Goal: Task Accomplishment & Management: Use online tool/utility

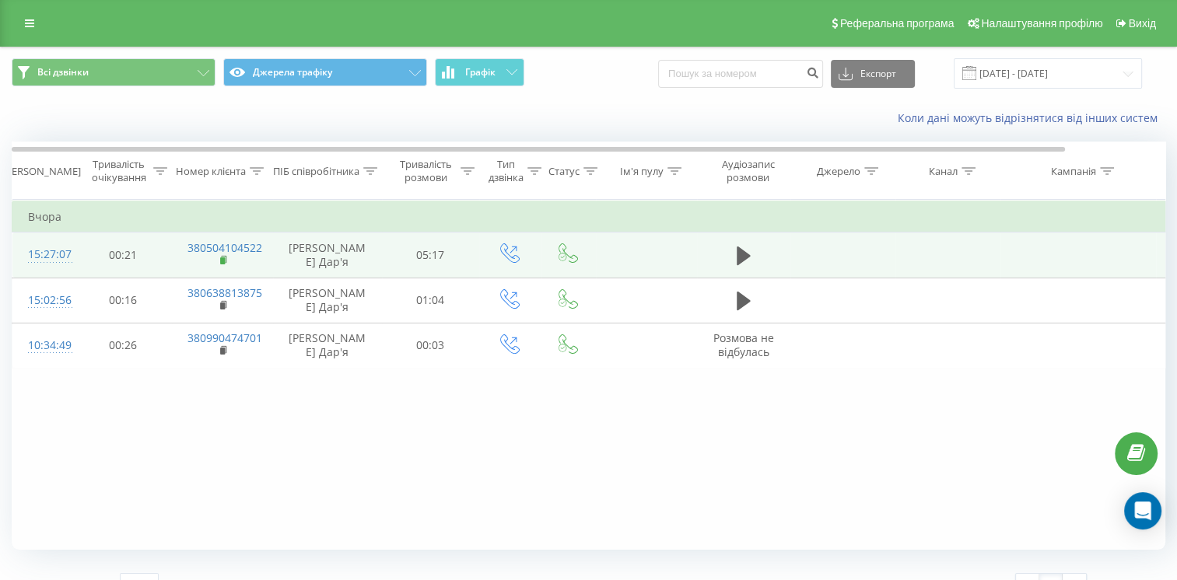
click at [220, 260] on rect at bounding box center [222, 260] width 5 height 7
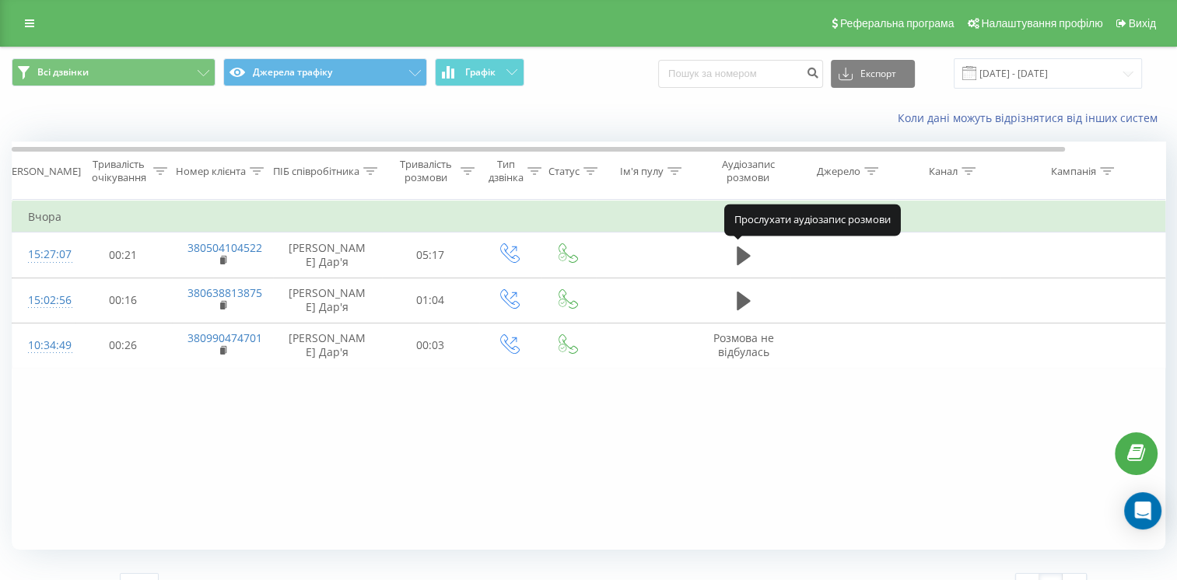
drag, startPoint x: 750, startPoint y: 257, endPoint x: 568, endPoint y: 477, distance: 285.1
click at [568, 477] on div "Фільтрувати за умовою Дорівнює Скасувати OK Фільтрувати за умовою Містить Скасу…" at bounding box center [588, 375] width 1153 height 350
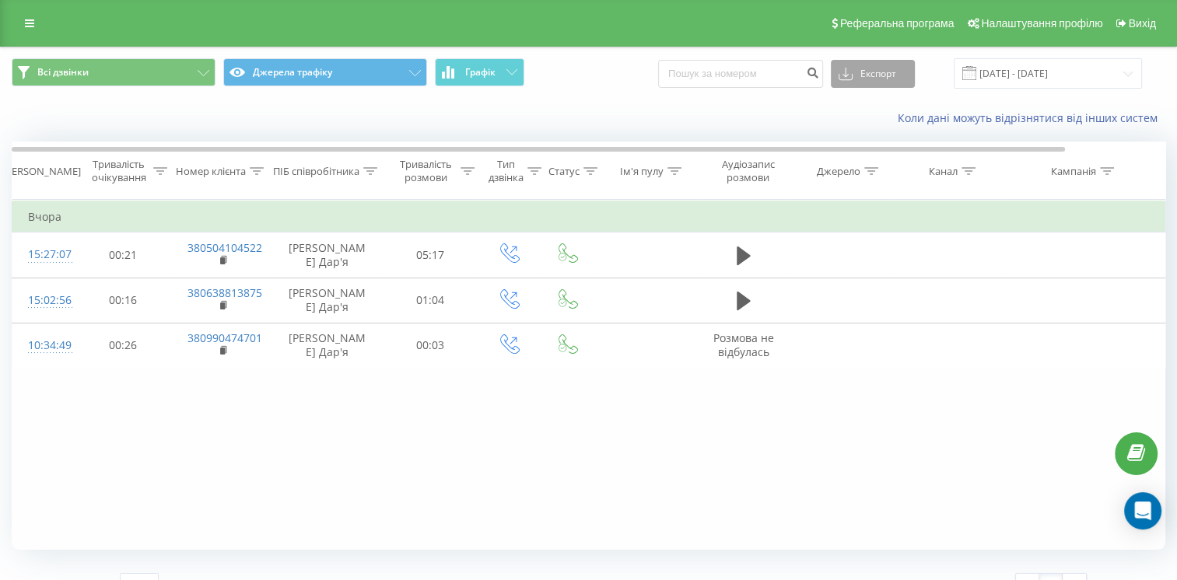
click at [884, 82] on button "Експорт" at bounding box center [873, 74] width 84 height 28
click at [731, 107] on div "Коли дані можуть відрізнятися вiд інших систем" at bounding box center [588, 118] width 1175 height 37
click at [467, 73] on span "Графік" at bounding box center [480, 72] width 30 height 11
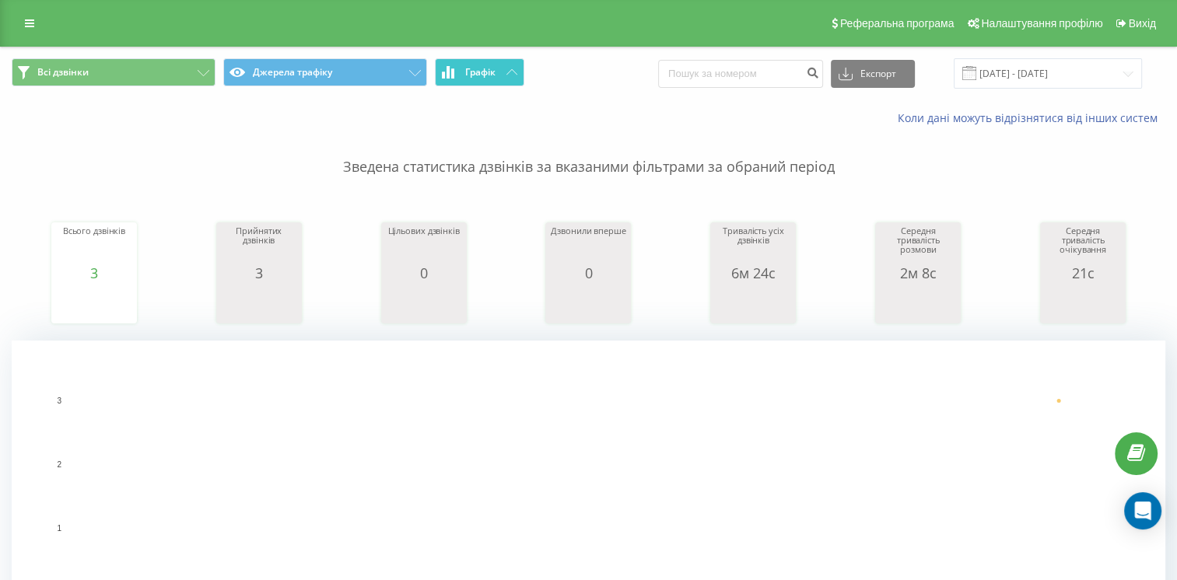
click at [516, 69] on icon at bounding box center [511, 71] width 11 height 5
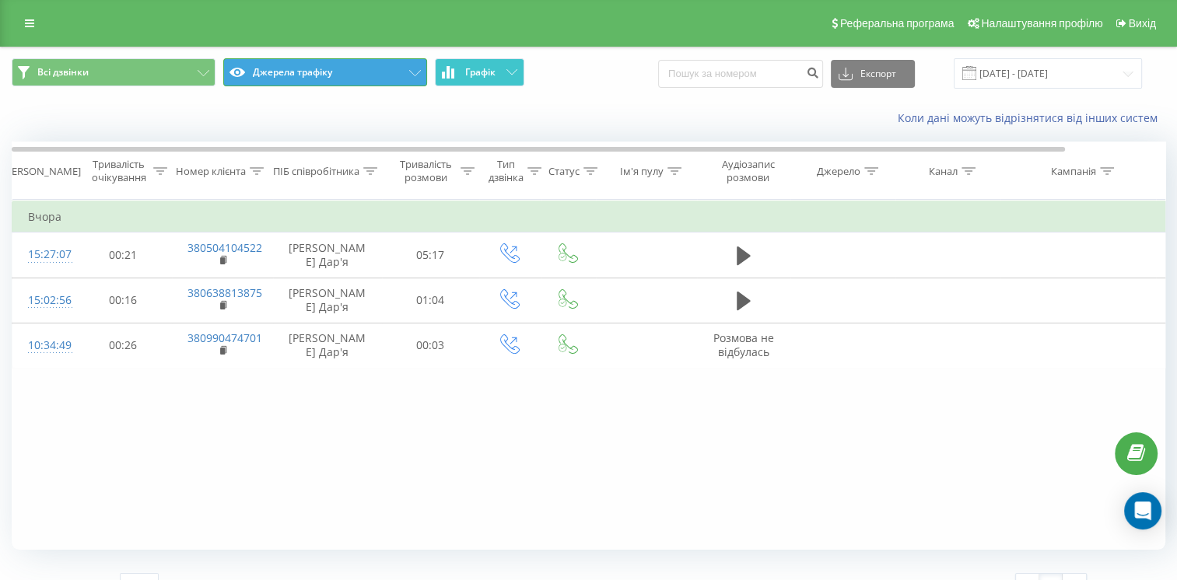
click at [362, 68] on button "Джерела трафіку" at bounding box center [325, 72] width 204 height 28
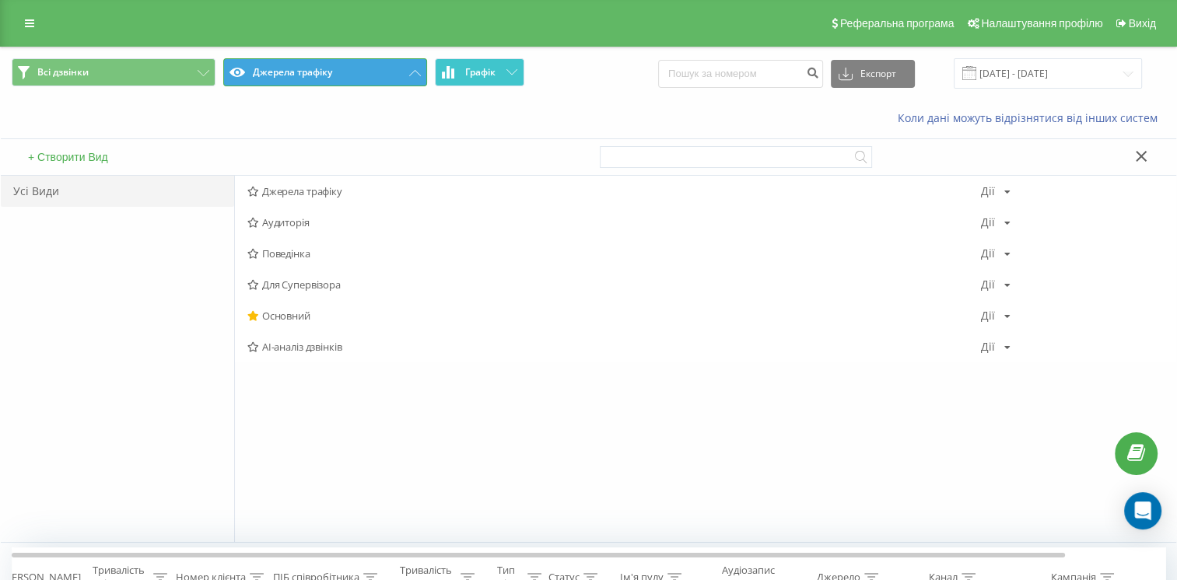
click at [362, 68] on button "Джерела трафіку" at bounding box center [325, 72] width 204 height 28
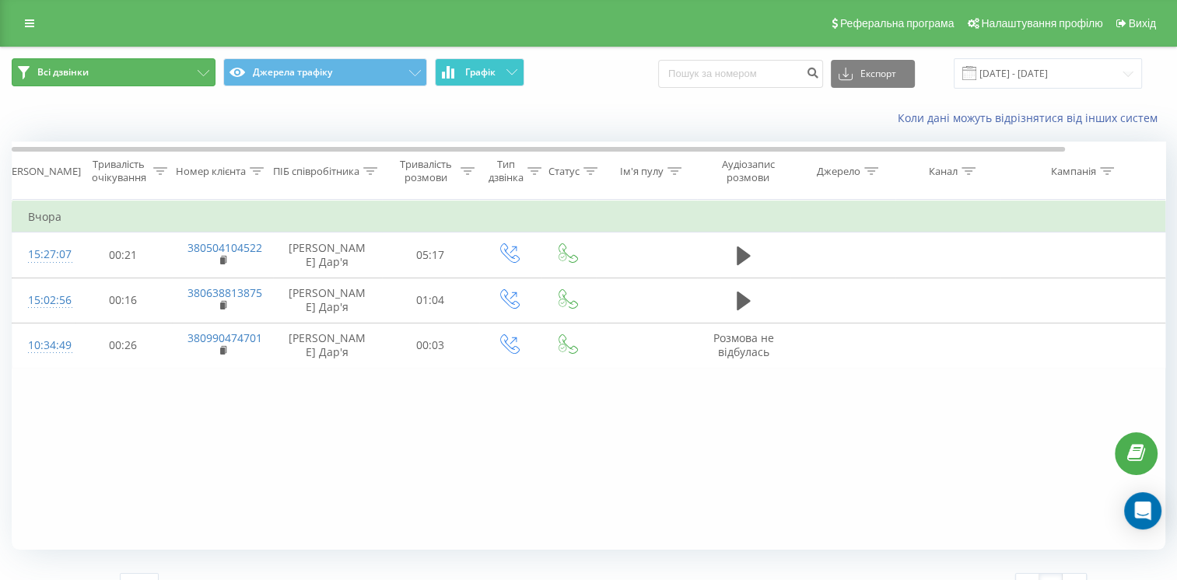
click at [207, 70] on icon at bounding box center [204, 73] width 12 height 6
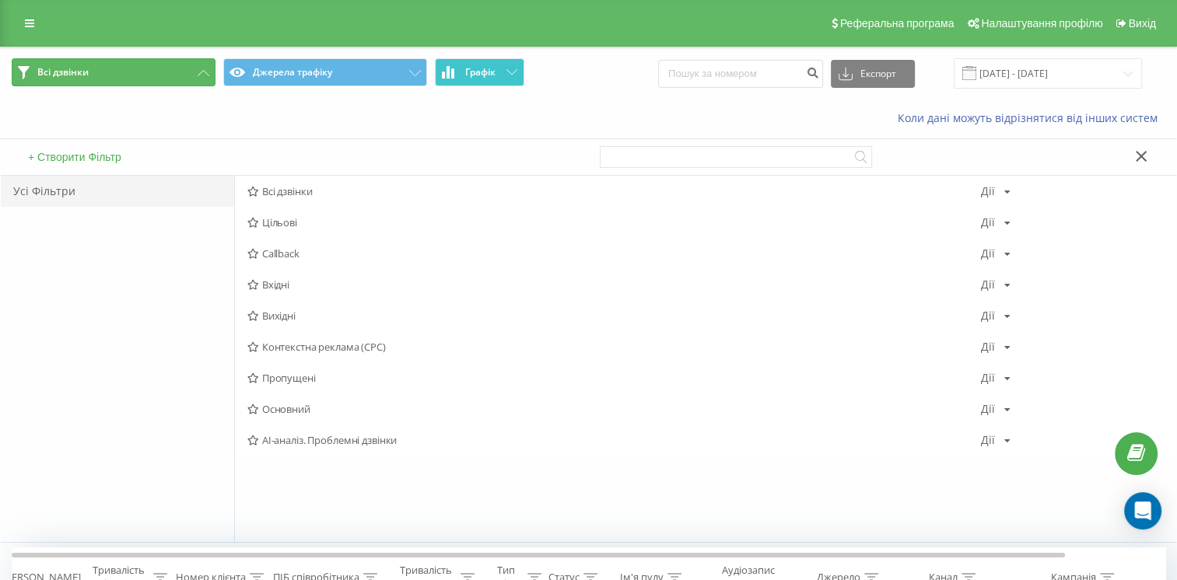
click at [207, 70] on icon at bounding box center [204, 73] width 12 height 6
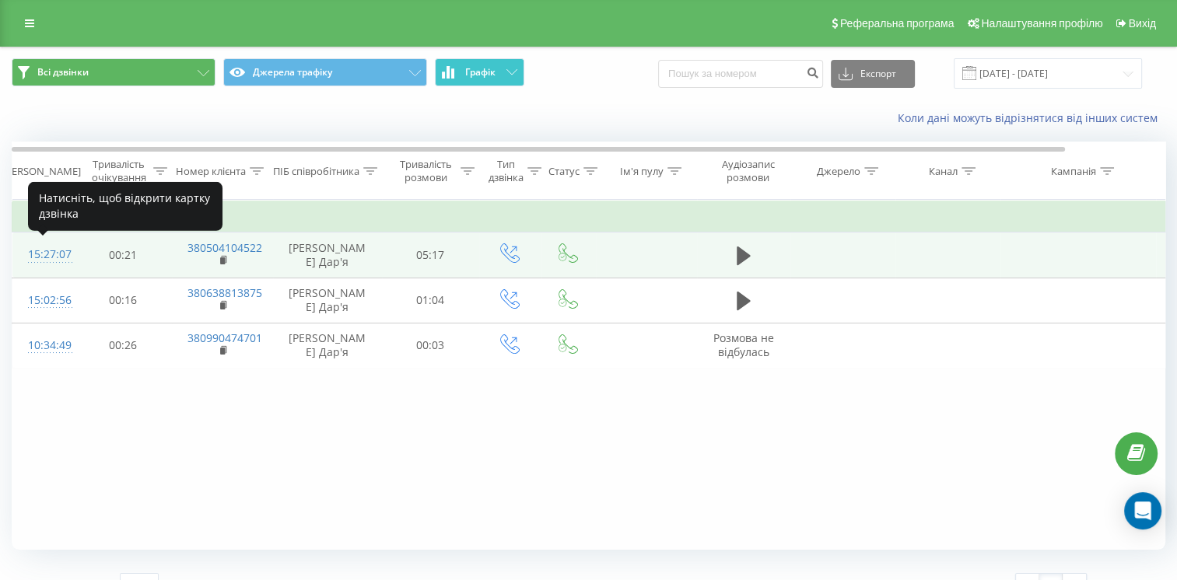
click at [59, 257] on div "15:27:07" at bounding box center [43, 255] width 31 height 30
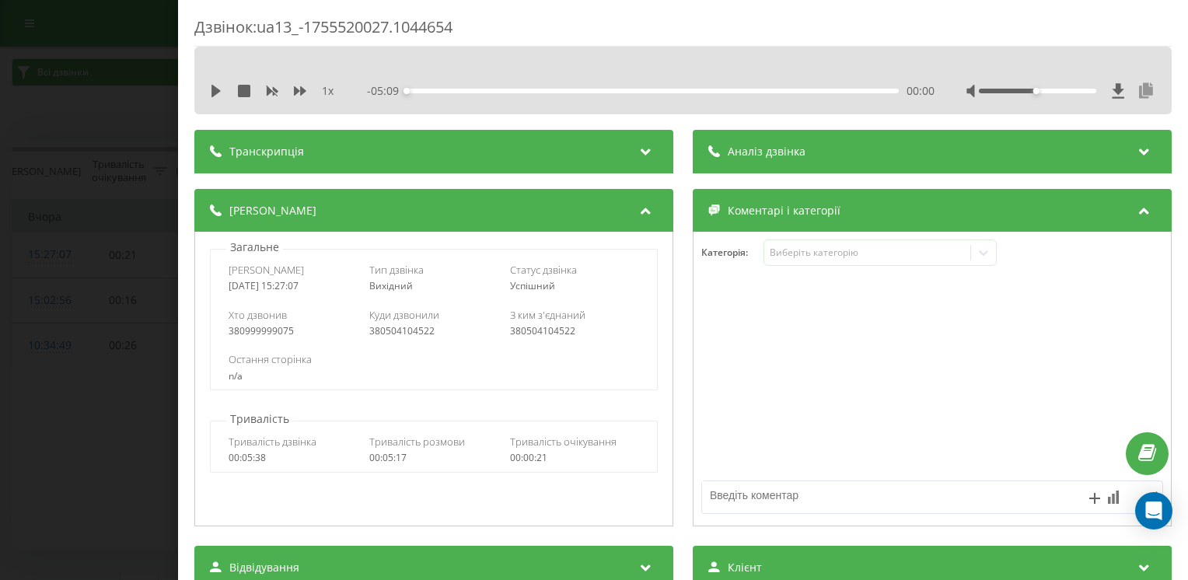
click at [1137, 92] on icon at bounding box center [1146, 91] width 19 height 16
click at [1113, 92] on icon at bounding box center [1119, 90] width 12 height 15
click at [1113, 86] on icon at bounding box center [1119, 90] width 12 height 15
click at [53, 48] on div "Дзвінок : ua13_-1755520027.1044654 1 x - 05:09 00:00 00:00 Транскрипція Для AI-…" at bounding box center [594, 290] width 1188 height 580
